Goal: Register for event/course

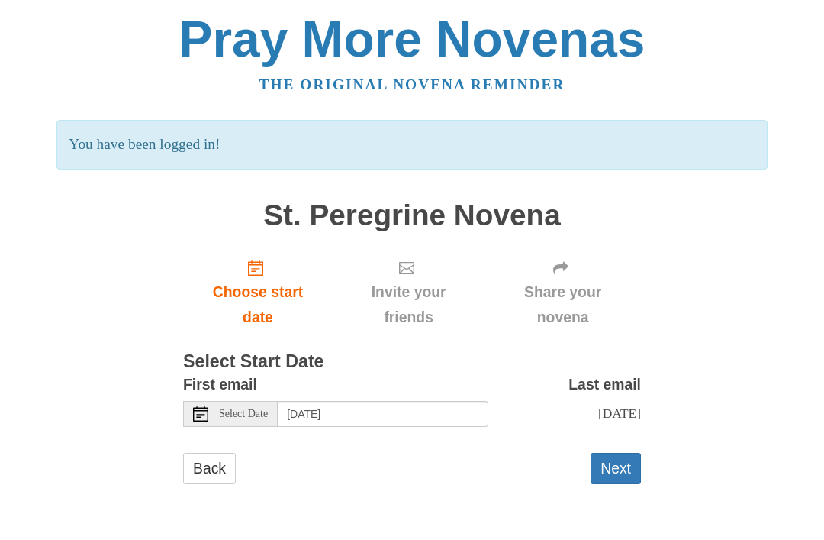
click at [620, 473] on button "Next" at bounding box center [616, 468] width 50 height 31
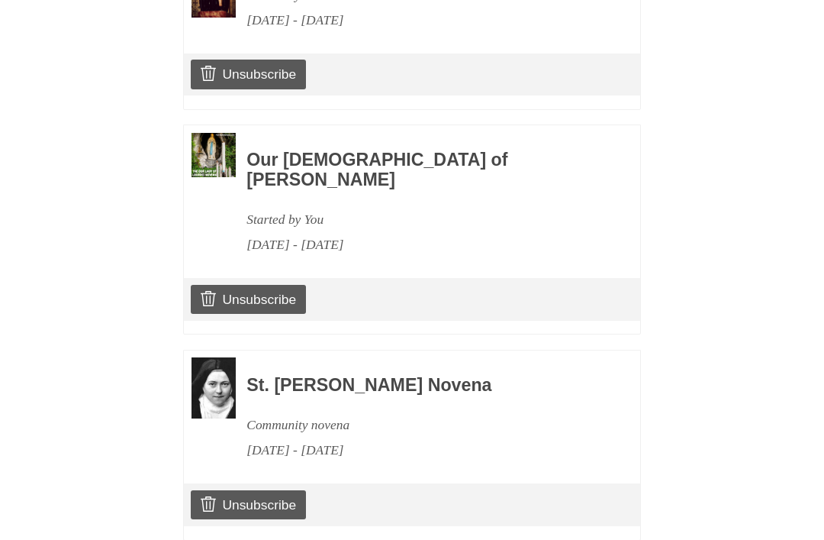
scroll to position [818, 0]
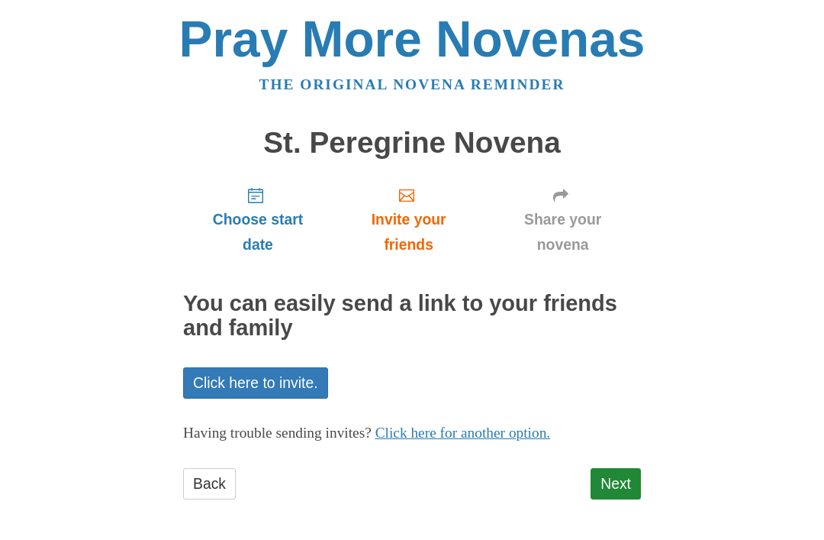
click at [624, 474] on link "Next" at bounding box center [616, 483] width 50 height 31
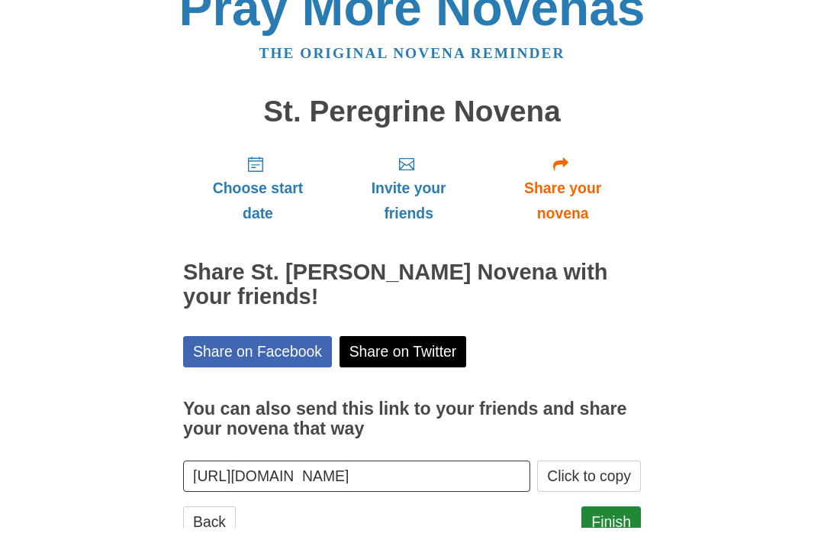
scroll to position [18, 0]
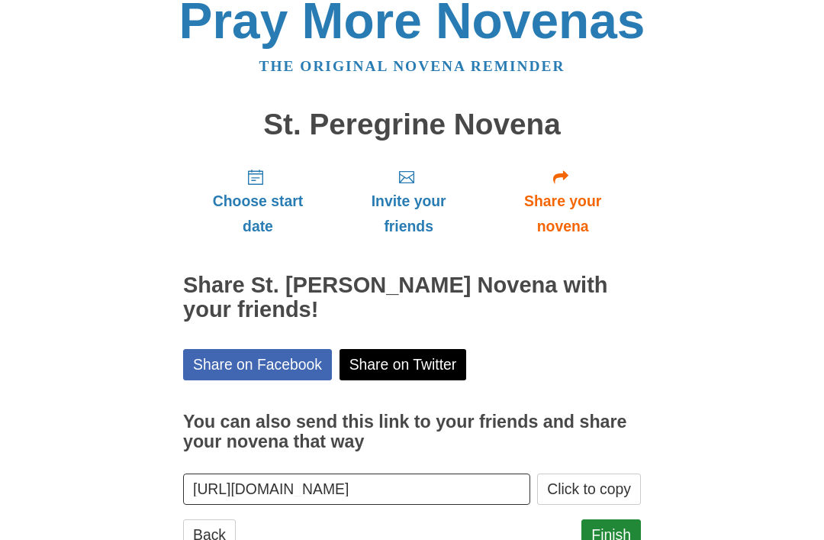
click at [612, 527] on link "Finish" at bounding box center [612, 534] width 60 height 31
